Goal: Information Seeking & Learning: Learn about a topic

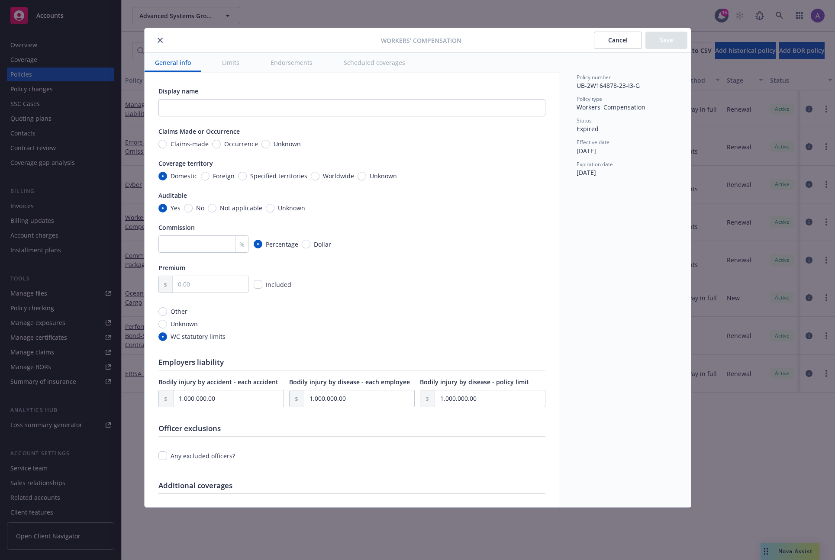
click at [583, 242] on div "Policy number UB-2W164878-23-I3-G Policy type Workers' Compensation Status Expi…" at bounding box center [625, 280] width 132 height 455
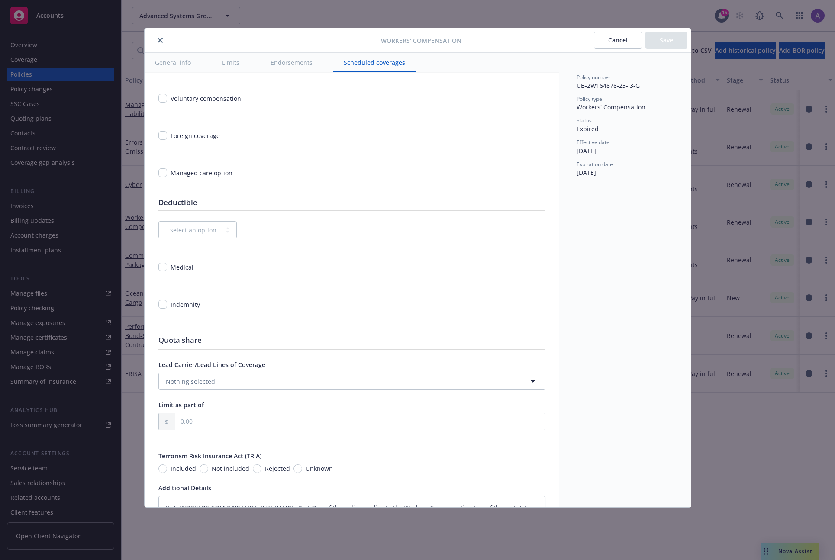
type textarea "x"
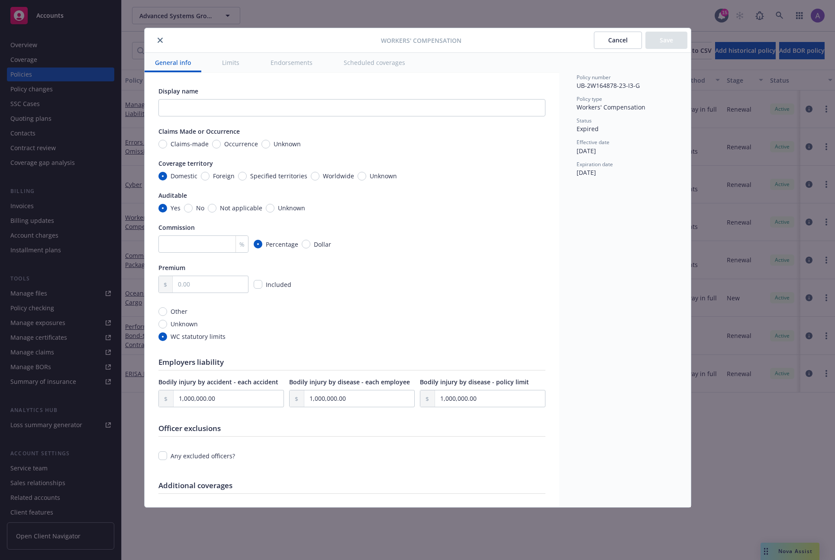
click at [238, 61] on button "Limits" at bounding box center [231, 62] width 38 height 19
click at [227, 64] on button "Limits" at bounding box center [231, 62] width 38 height 19
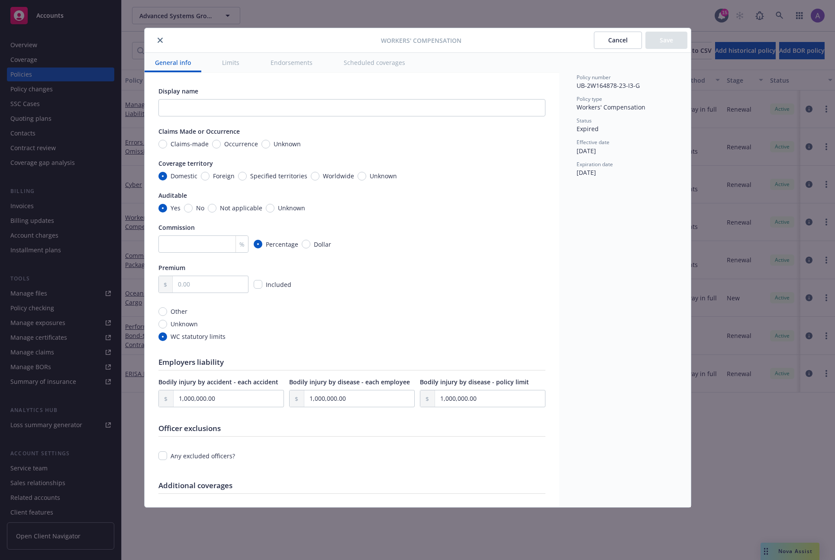
click at [150, 35] on div at bounding box center [264, 40] width 233 height 10
click at [158, 39] on icon "close" at bounding box center [160, 40] width 5 height 5
